Goal: Information Seeking & Learning: Learn about a topic

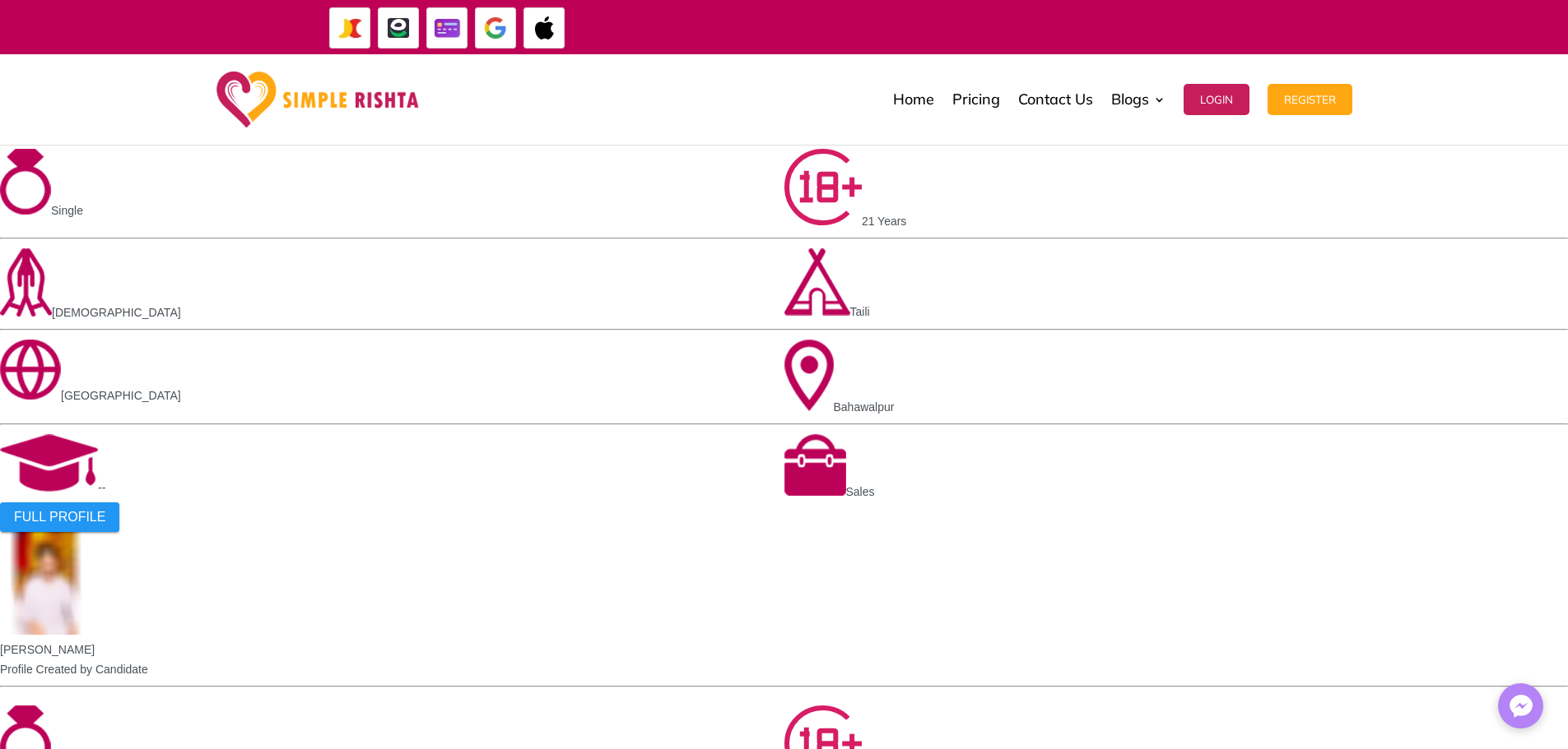
scroll to position [1070, 0]
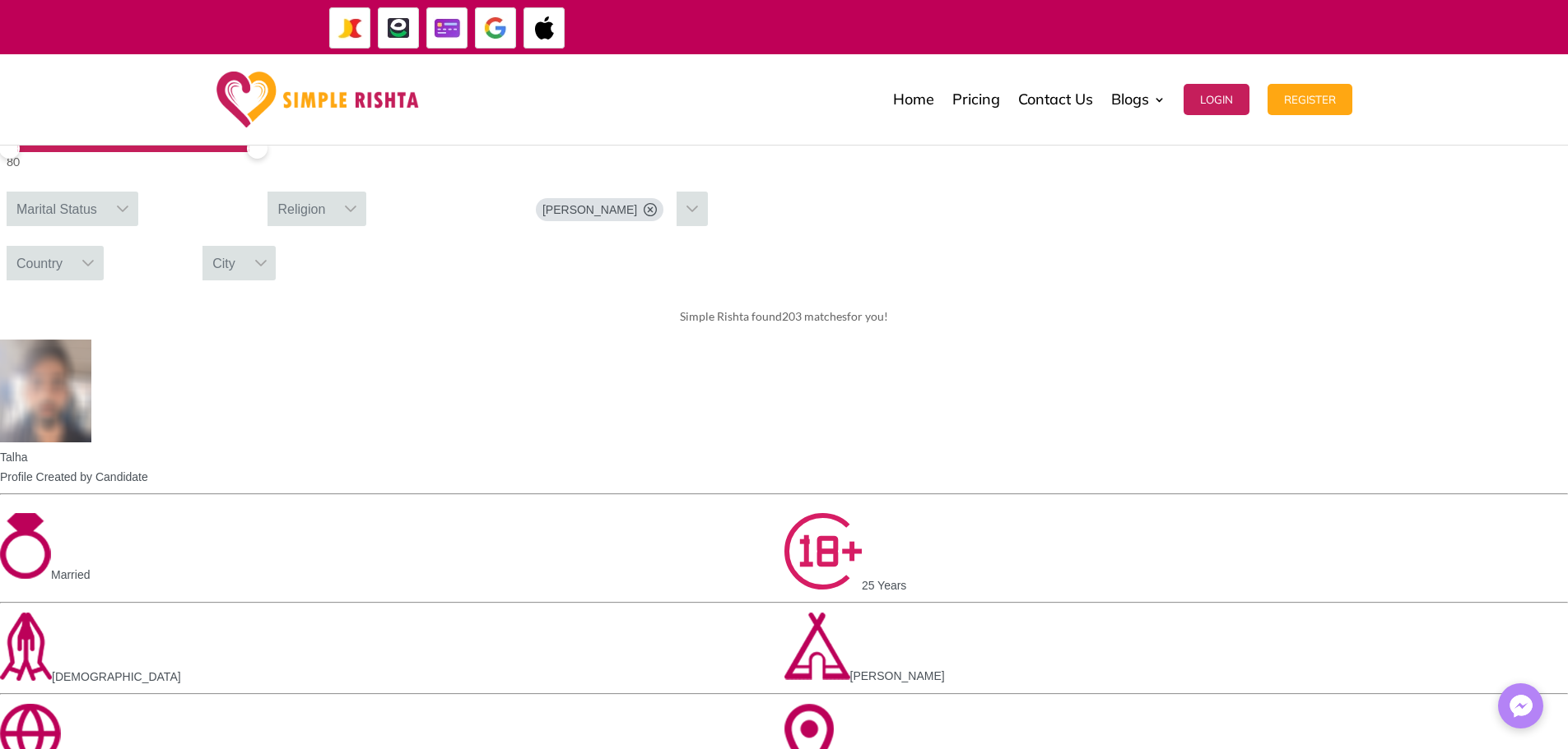
scroll to position [905, 0]
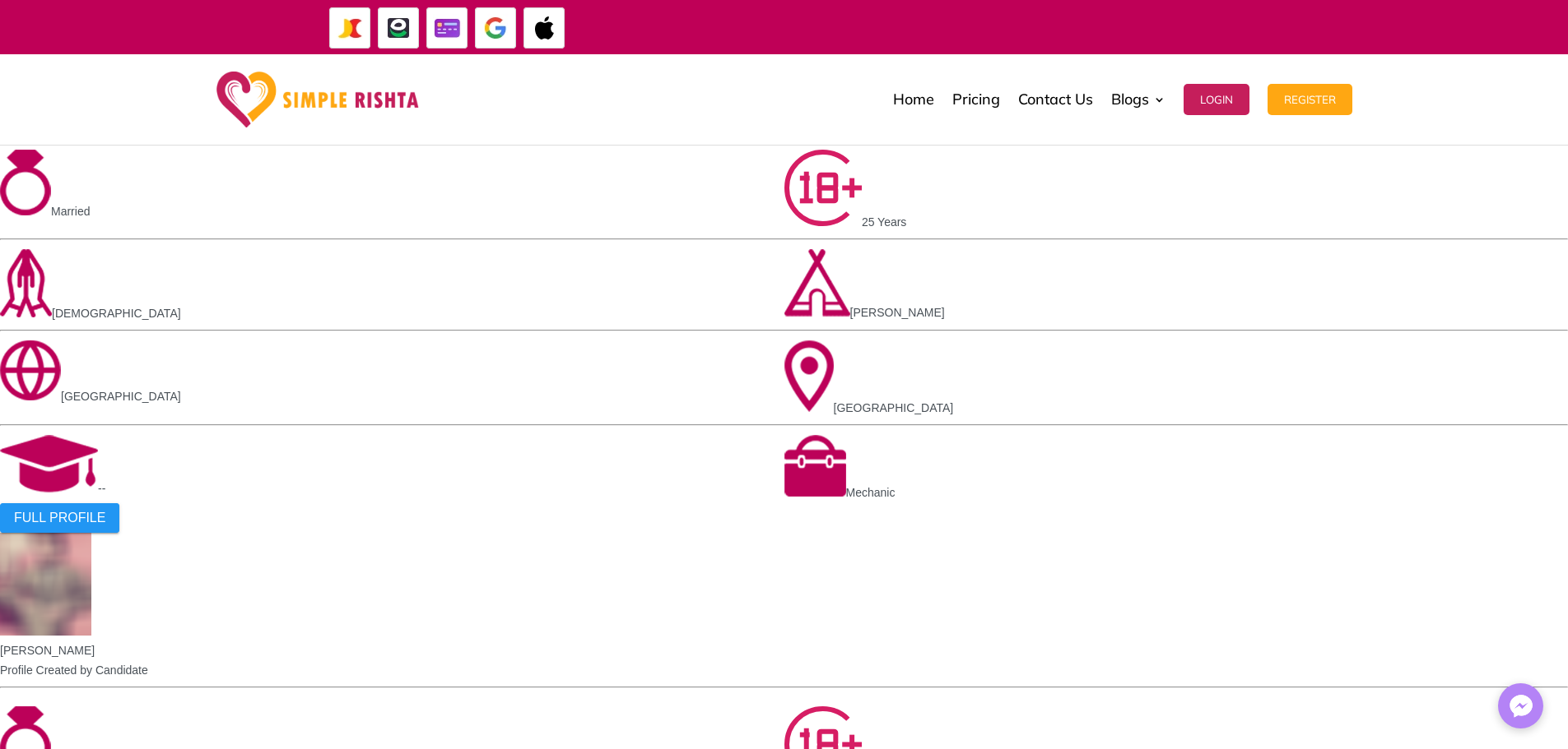
scroll to position [1070, 0]
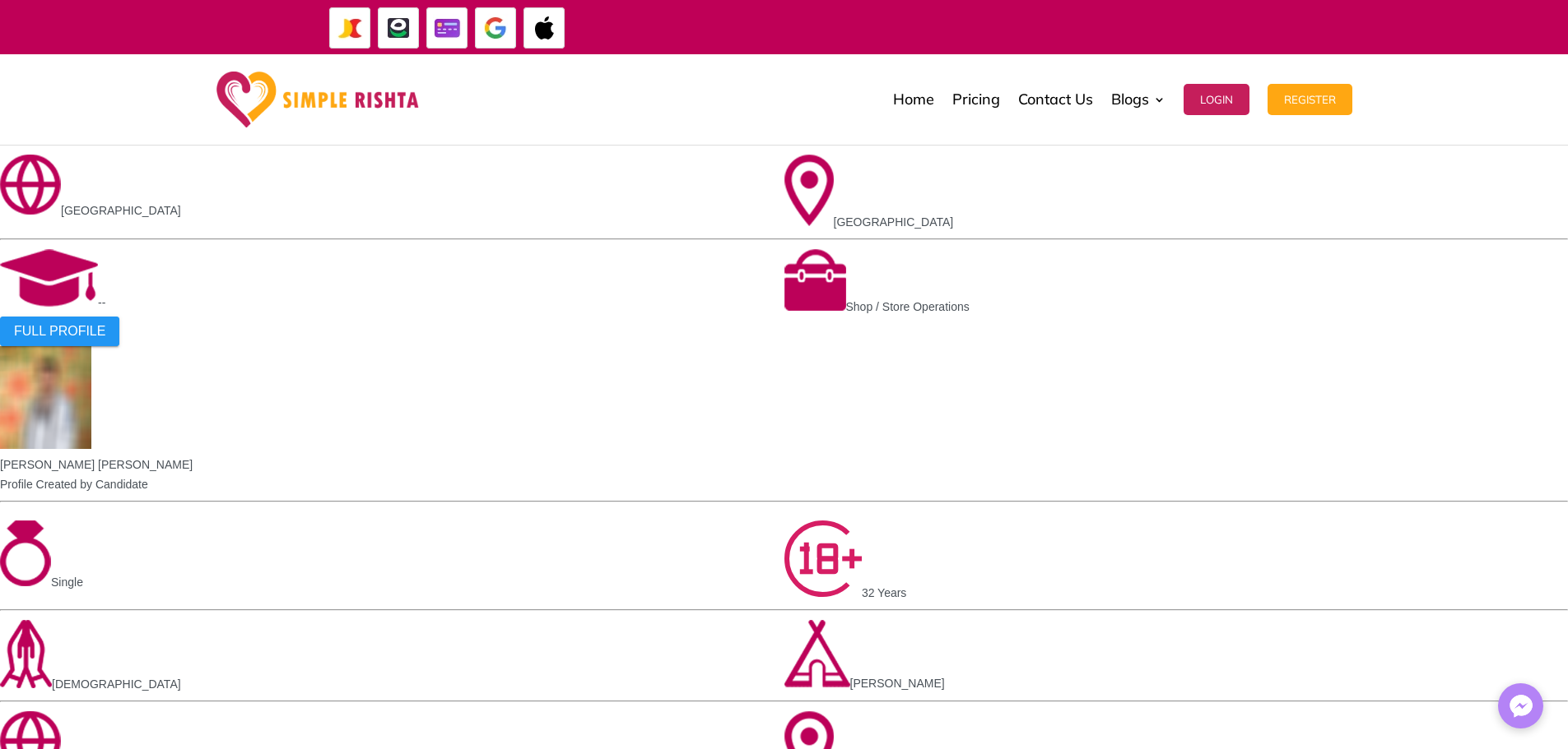
scroll to position [1070, 0]
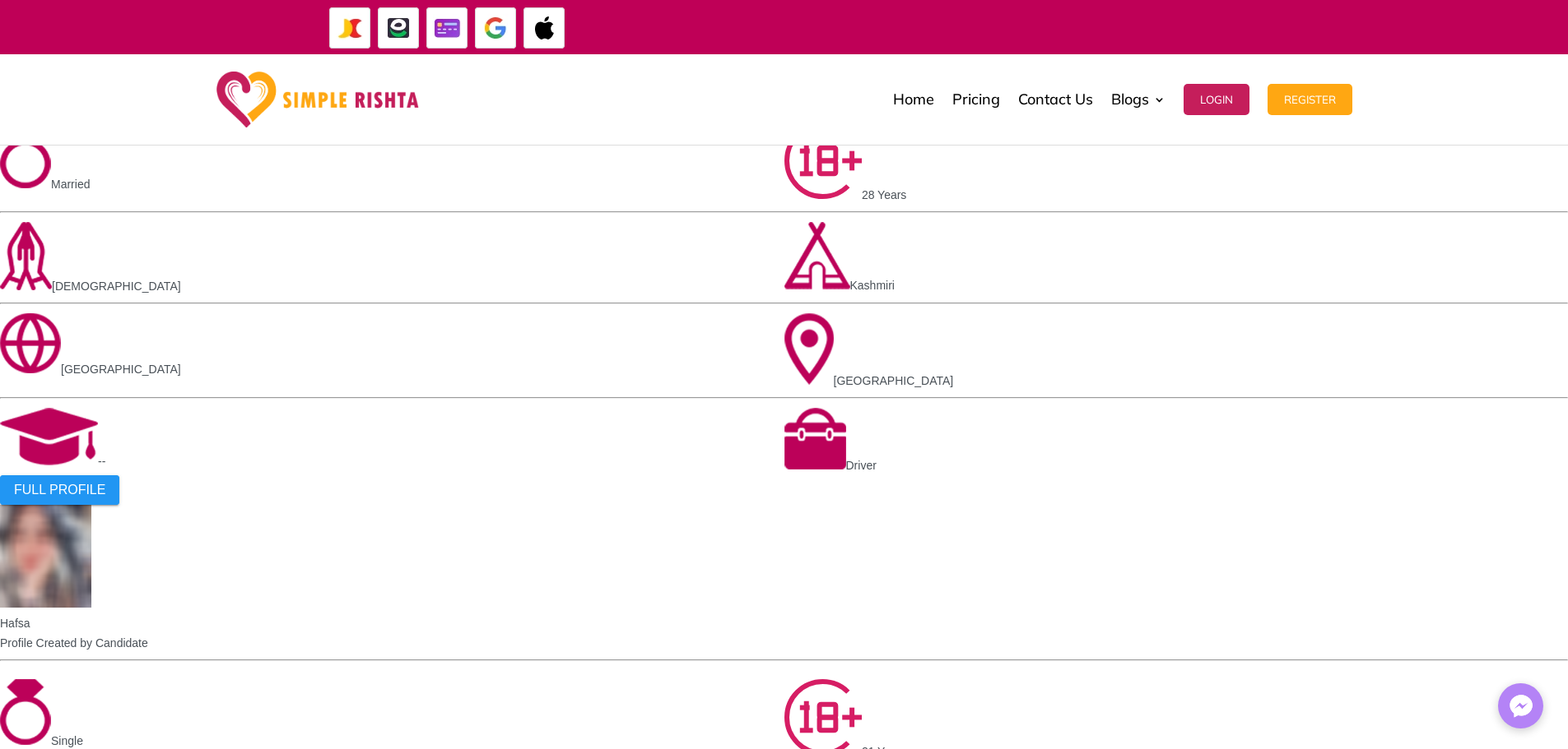
scroll to position [905, 0]
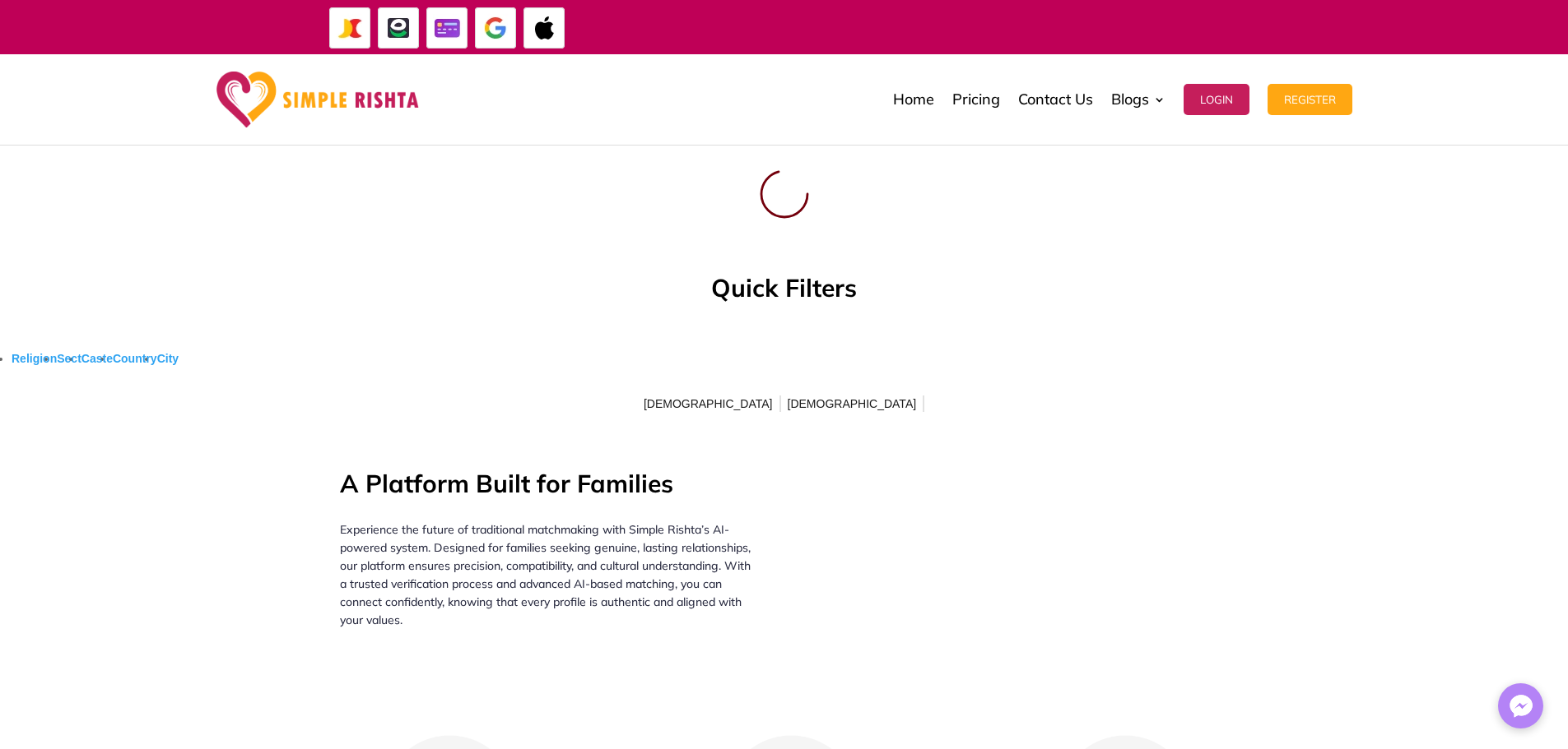
scroll to position [873, 0]
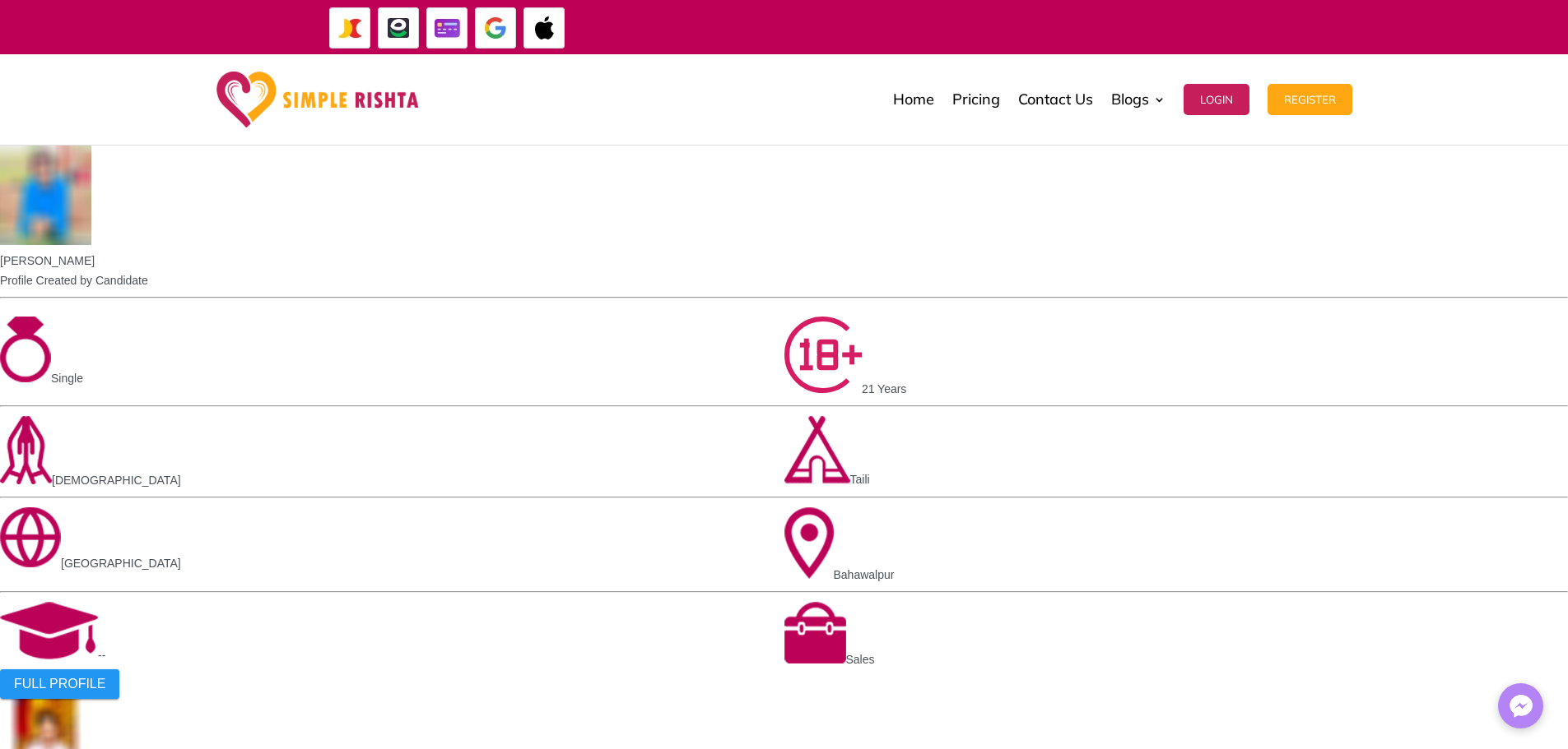
scroll to position [658, 0]
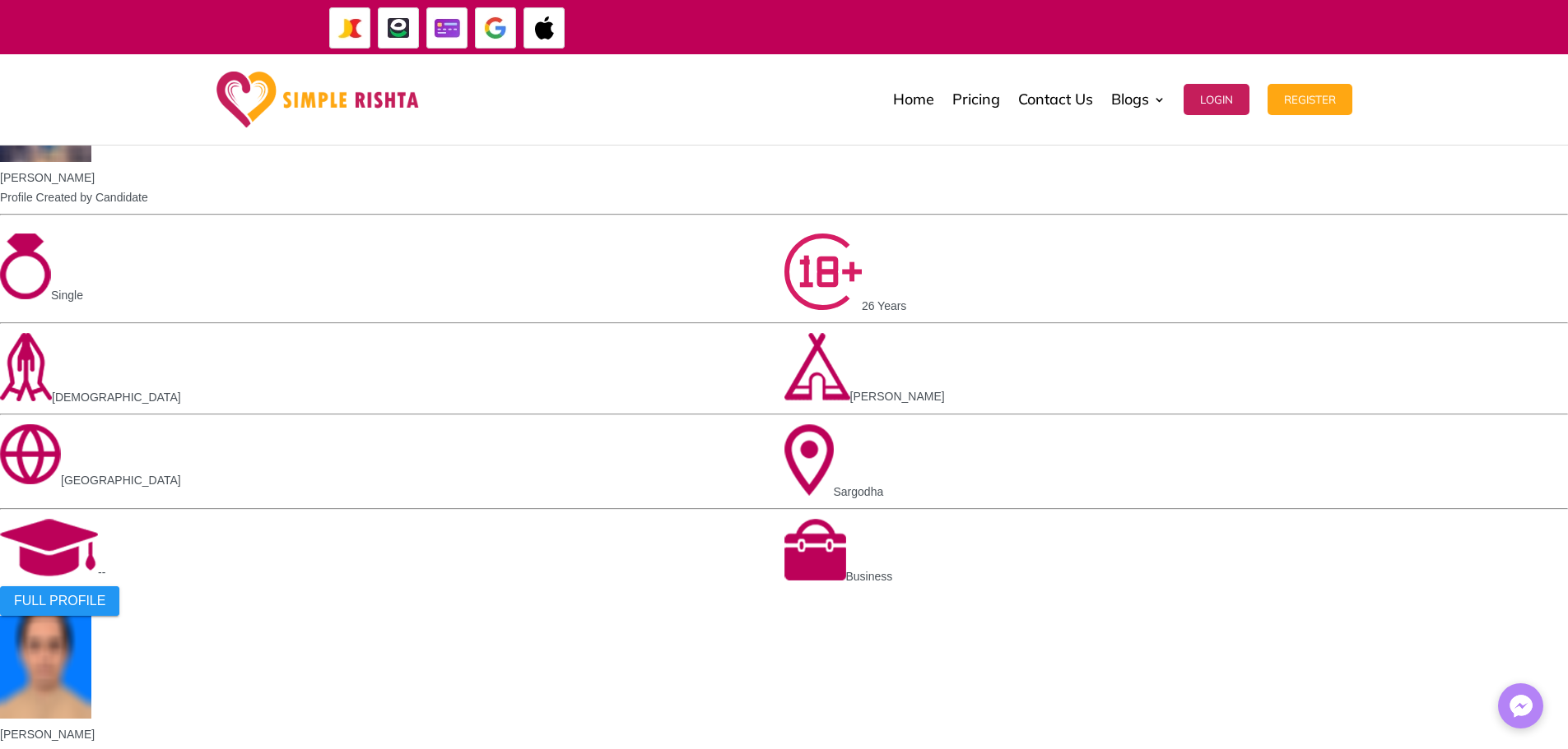
scroll to position [703, 0]
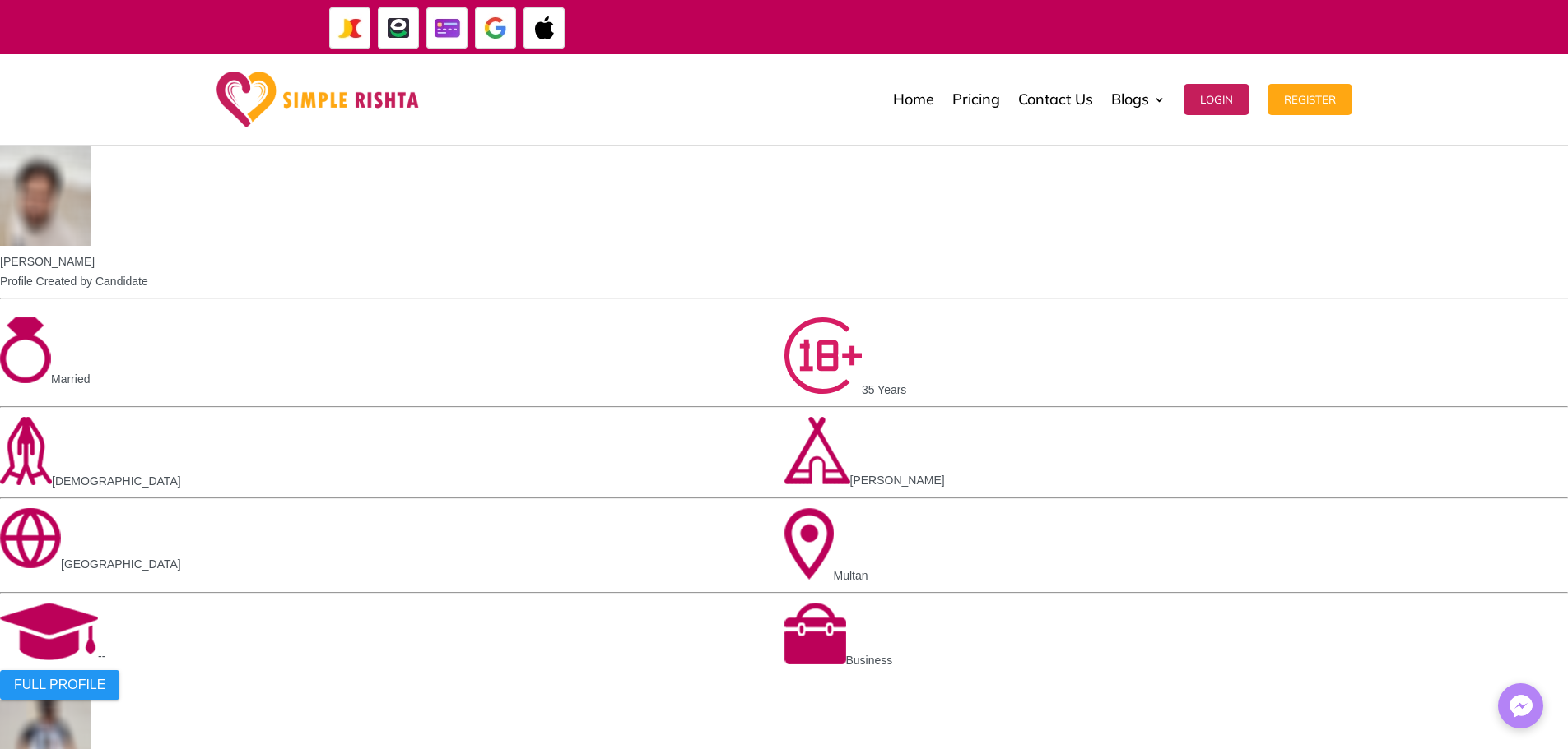
scroll to position [740, 0]
